Goal: Navigation & Orientation: Find specific page/section

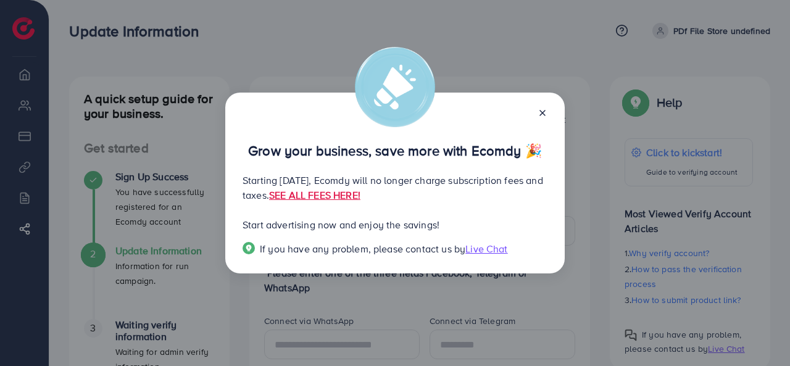
click at [236, 182] on div "Grow your business, save more with Ecomdy 🎉 Starting [DATE], Ecomdy will no lon…" at bounding box center [395, 184] width 340 height 182
drag, startPoint x: 336, startPoint y: 255, endPoint x: 289, endPoint y: 251, distance: 47.1
click at [289, 251] on span "If you have any problem, please contact us by" at bounding box center [363, 249] width 206 height 14
click at [378, 231] on p "Start advertising now and enjoy the savings!" at bounding box center [395, 224] width 305 height 15
click at [544, 111] on icon at bounding box center [543, 113] width 10 height 10
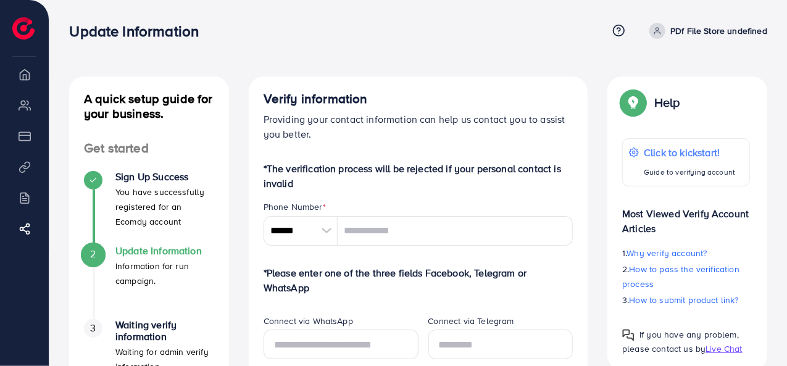
scroll to position [1, 0]
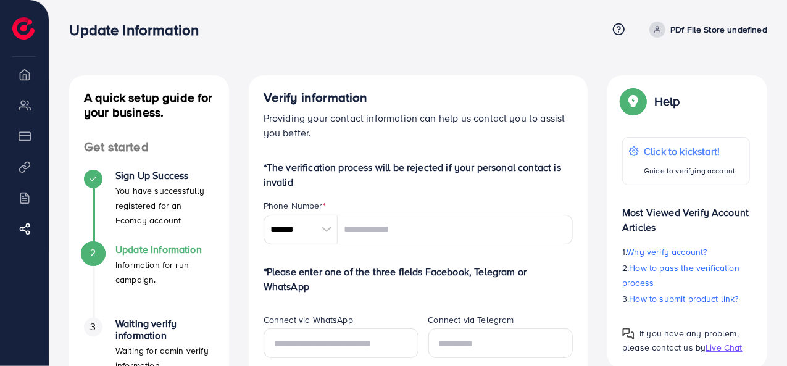
drag, startPoint x: 785, startPoint y: 117, endPoint x: 789, endPoint y: 125, distance: 9.4
click at [787, 125] on html "Update Information Help Center Contact Support Term and policy About Us PDf Fil…" at bounding box center [393, 182] width 787 height 366
click at [487, 44] on div "Update Information Help Center Contact Support Term and policy About Us PDf Fil…" at bounding box center [418, 29] width 698 height 33
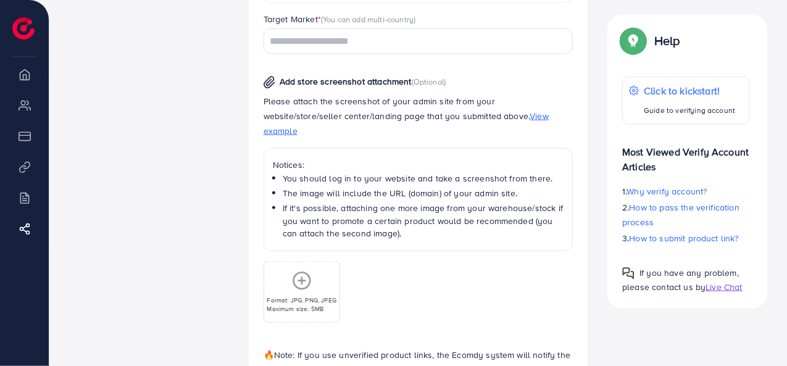
scroll to position [626, 0]
